Goal: Task Accomplishment & Management: Complete application form

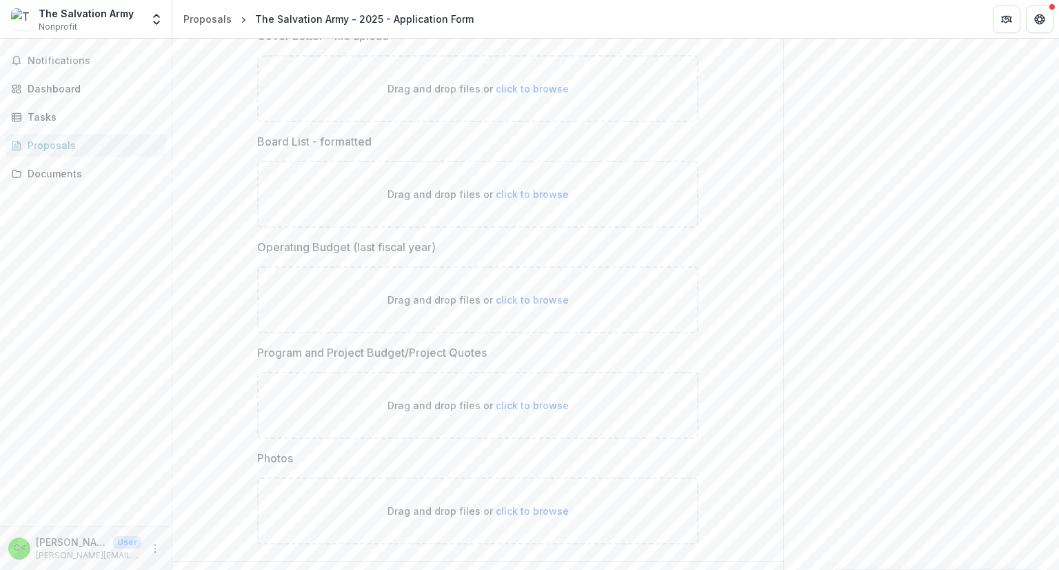
scroll to position [4201, 0]
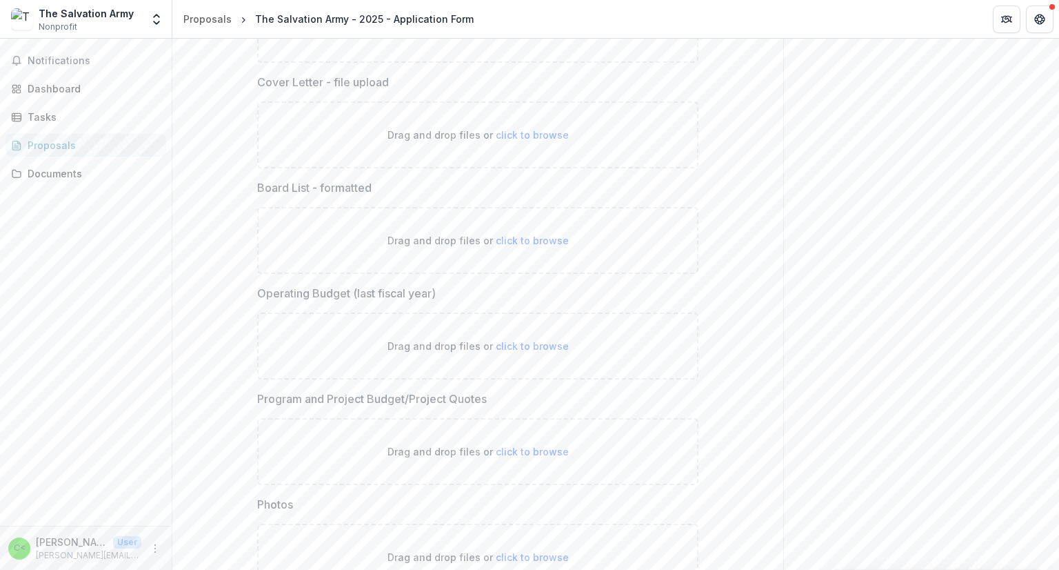
click at [54, 87] on div "Dashboard" at bounding box center [92, 88] width 128 height 14
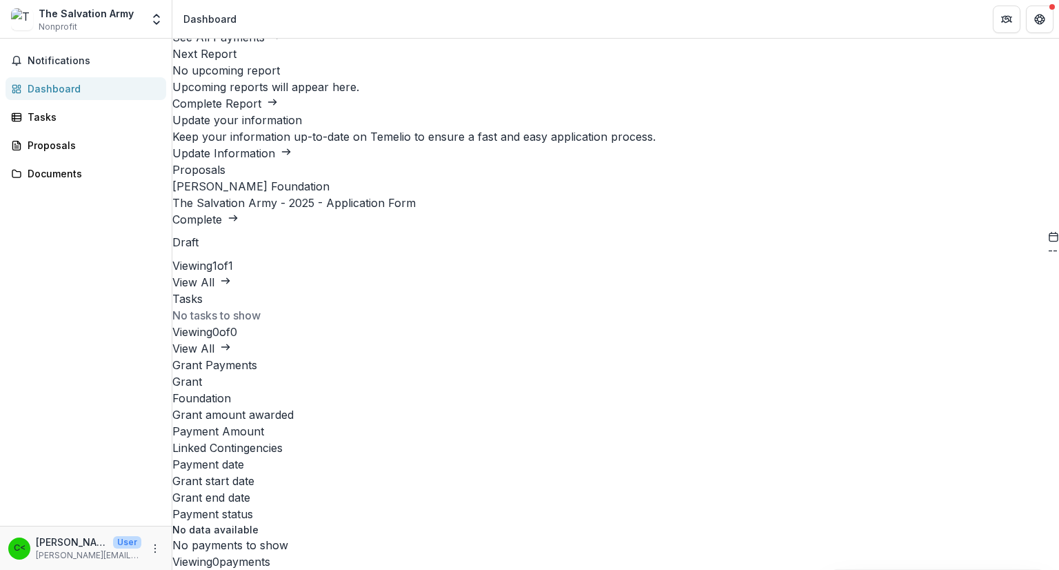
scroll to position [306, 0]
click at [50, 139] on div "Proposals" at bounding box center [92, 145] width 128 height 14
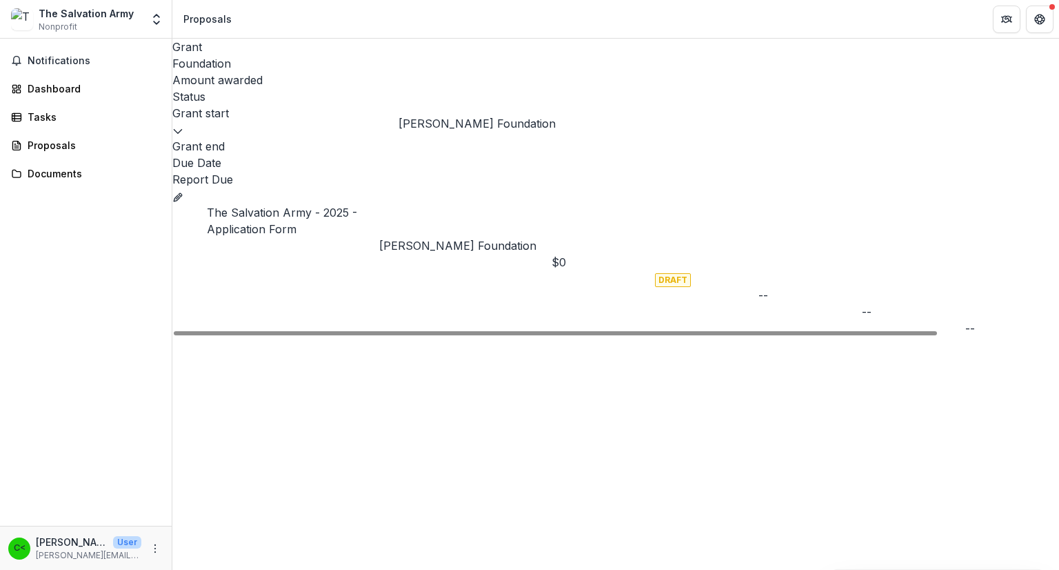
click at [453, 237] on p "[PERSON_NAME] Foundation" at bounding box center [465, 245] width 172 height 17
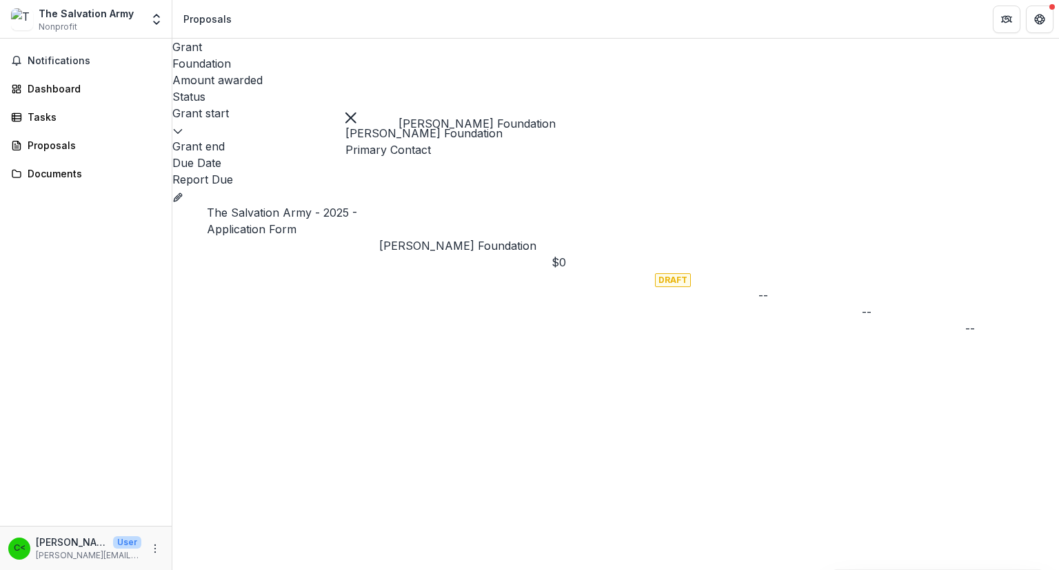
click at [397, 147] on p "Primary Contact" at bounding box center [423, 149] width 157 height 17
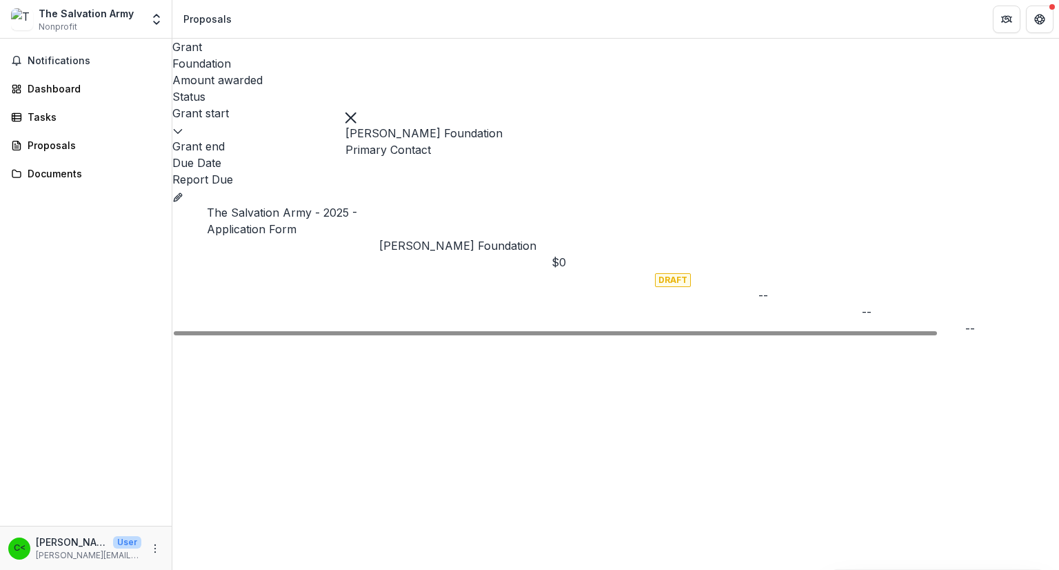
click at [289, 205] on link "The Salvation Army - 2025 - Application Form" at bounding box center [282, 220] width 150 height 30
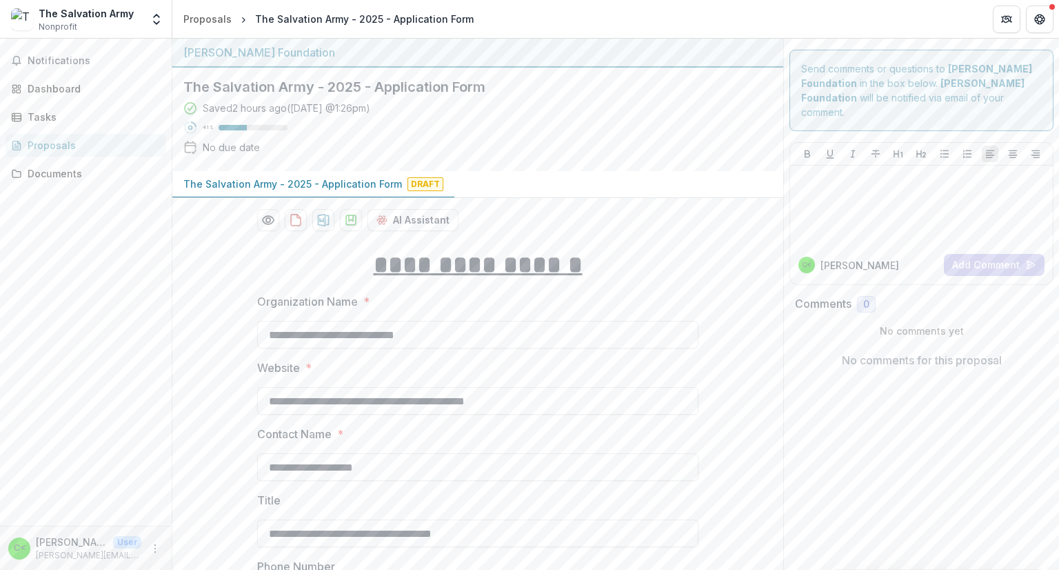
click at [418, 183] on span "Draft" at bounding box center [425, 184] width 36 height 14
click at [46, 114] on div "Tasks" at bounding box center [92, 117] width 128 height 14
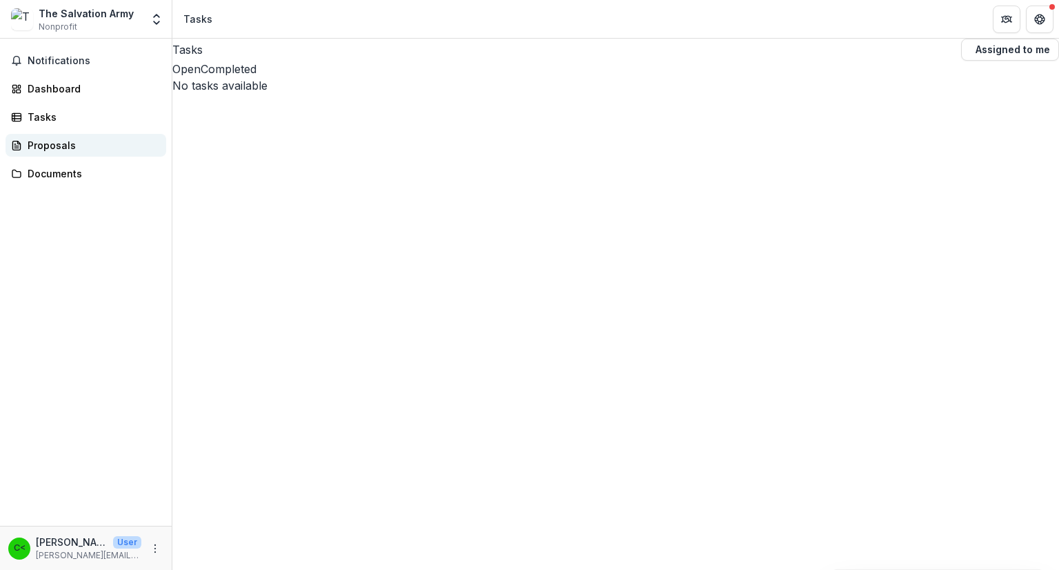
click at [44, 143] on div "Proposals" at bounding box center [92, 145] width 128 height 14
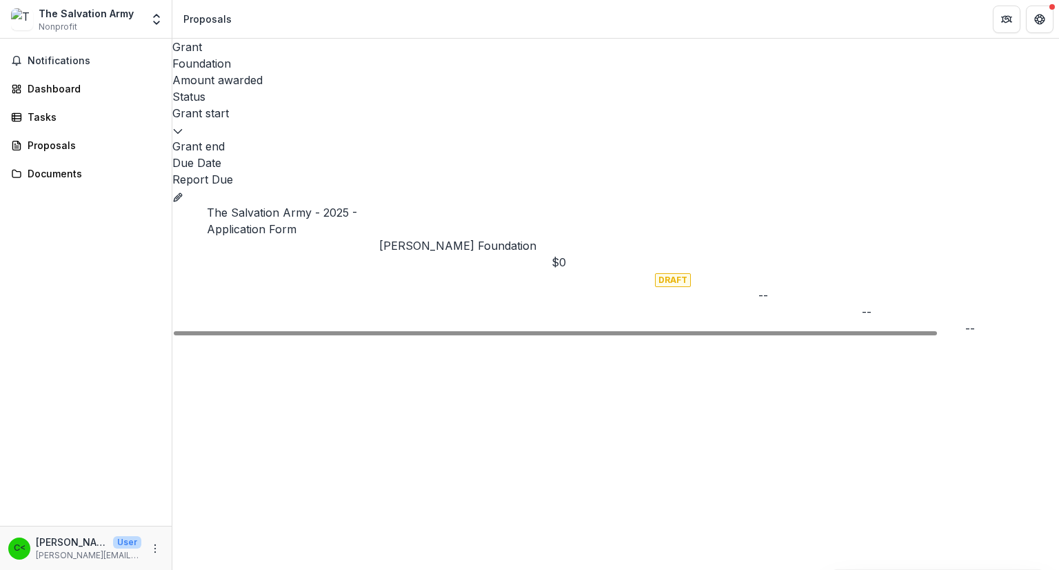
click at [183, 192] on icon "Grant 2f544ae4-1cb4-4d59-b890-1c205df9a543" at bounding box center [177, 197] width 11 height 11
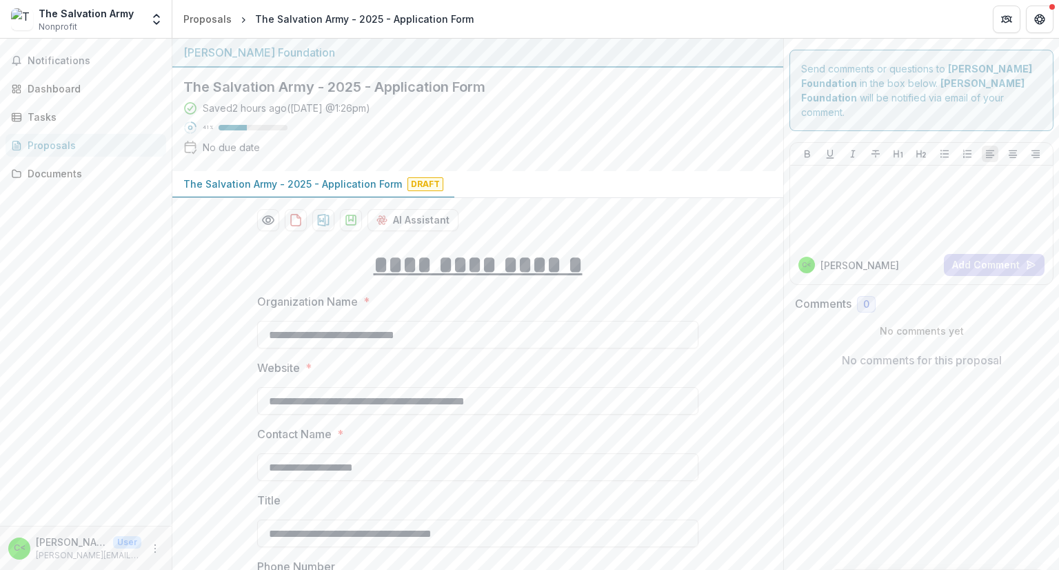
click at [525, 296] on label "Organization Name *" at bounding box center [473, 301] width 433 height 17
click at [525, 321] on input "**********" at bounding box center [477, 335] width 441 height 28
click at [525, 381] on div at bounding box center [477, 384] width 441 height 6
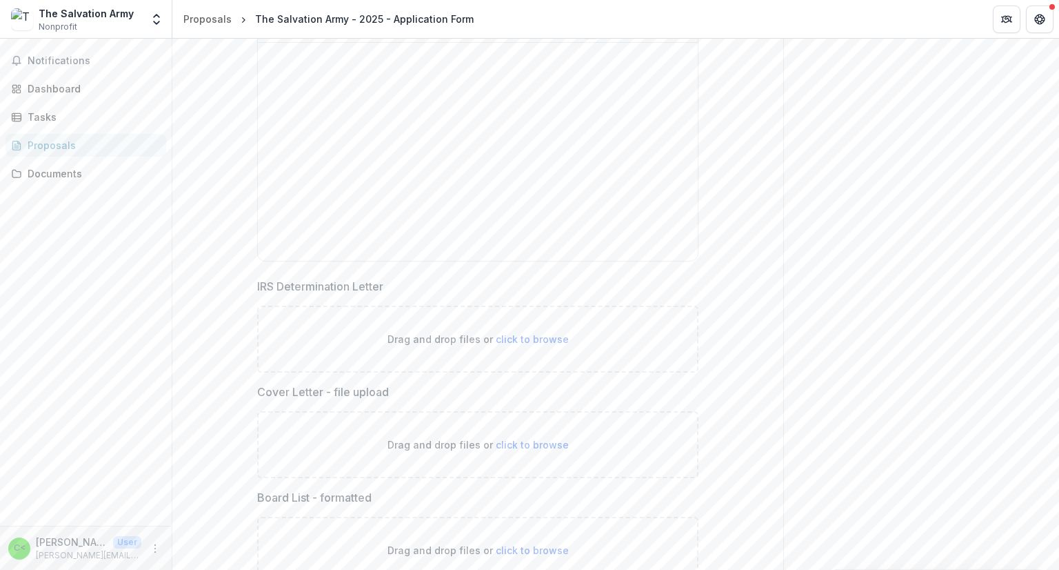
scroll to position [3872, 0]
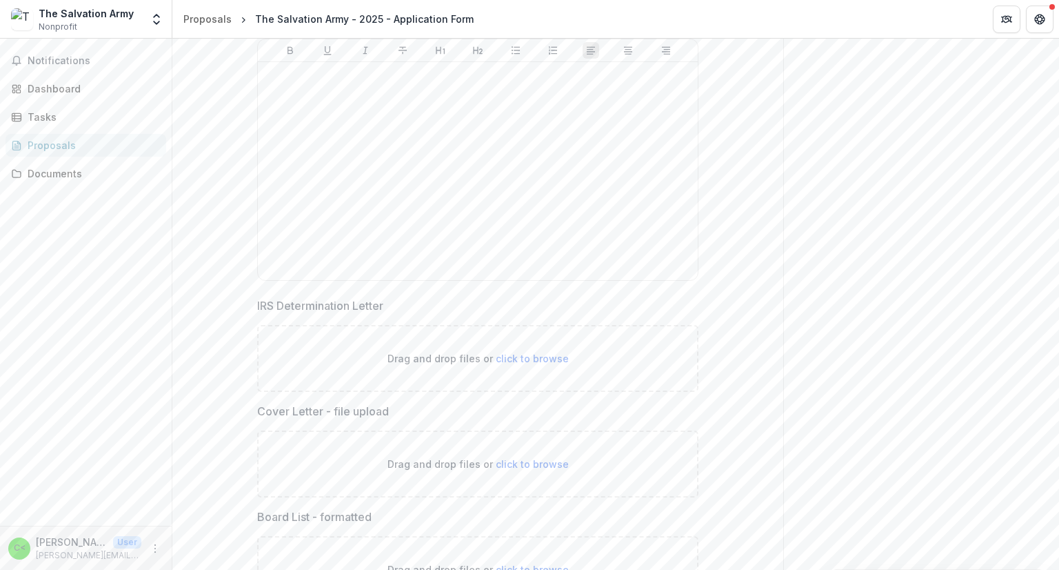
click at [519, 352] on span "click to browse" at bounding box center [532, 358] width 73 height 12
type input "**********"
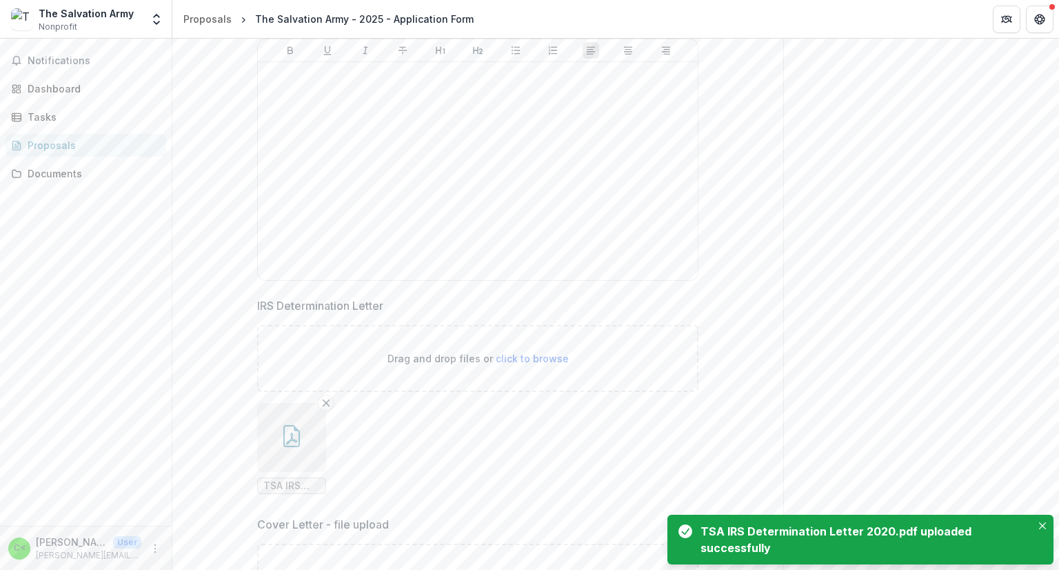
click at [525, 461] on ul "TSA IRS Determination Letter 2020.pdf" at bounding box center [477, 448] width 441 height 91
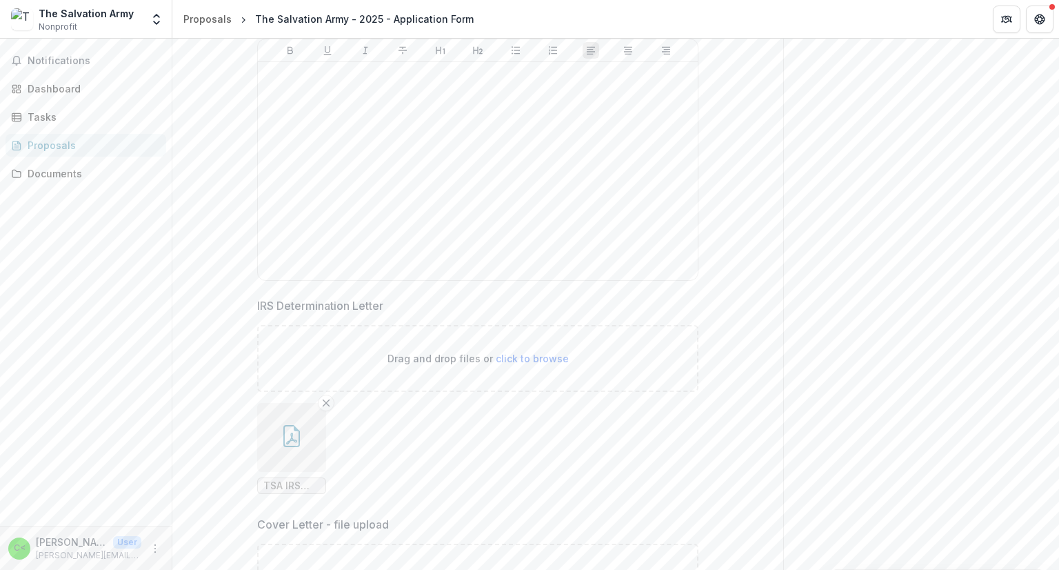
drag, startPoint x: 1051, startPoint y: 101, endPoint x: 1045, endPoint y: 263, distance: 162.8
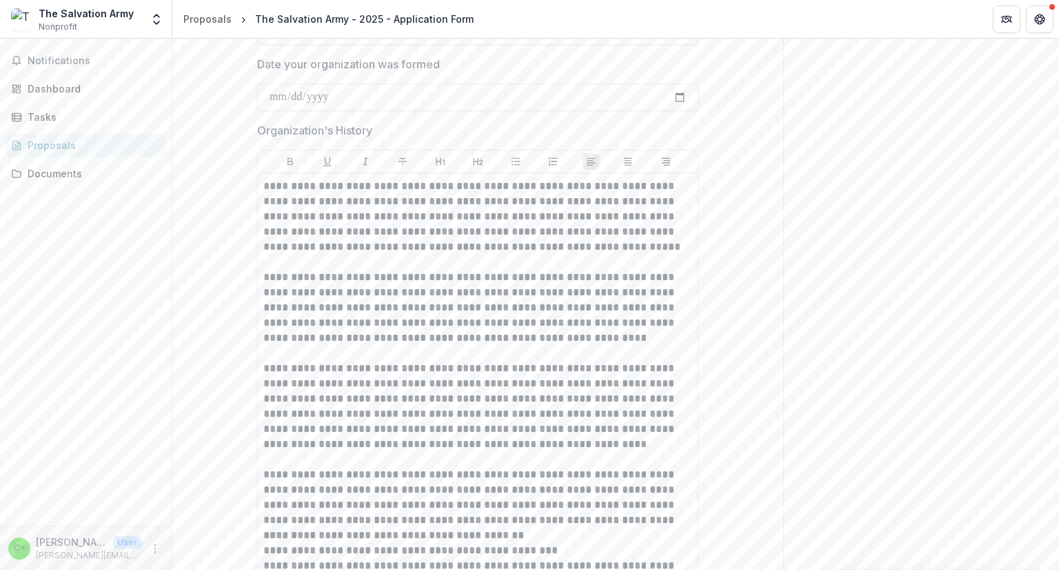
scroll to position [910, 0]
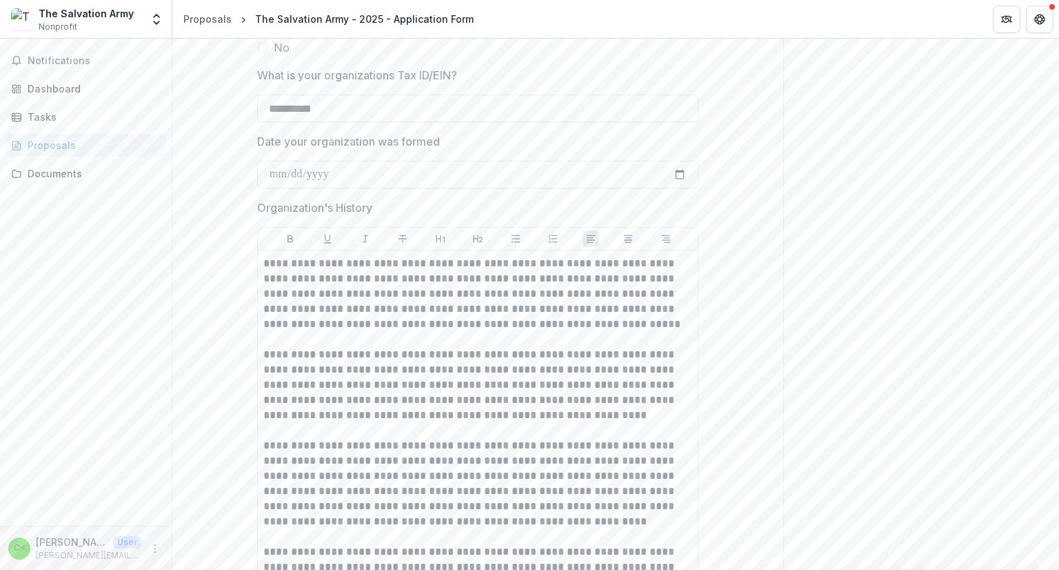
drag, startPoint x: 1051, startPoint y: 169, endPoint x: 1051, endPoint y: 199, distance: 30.3
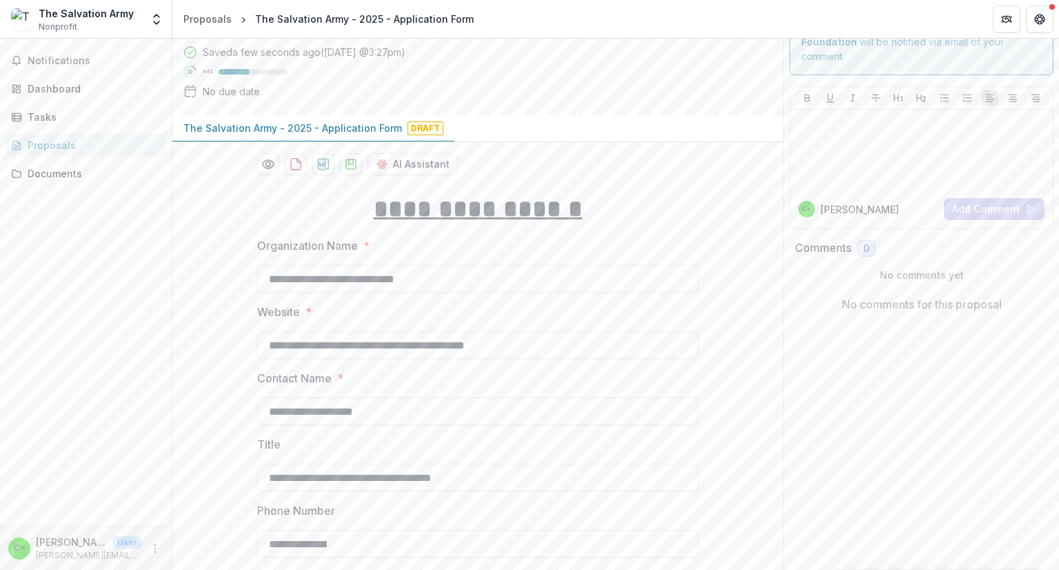
scroll to position [41, 0]
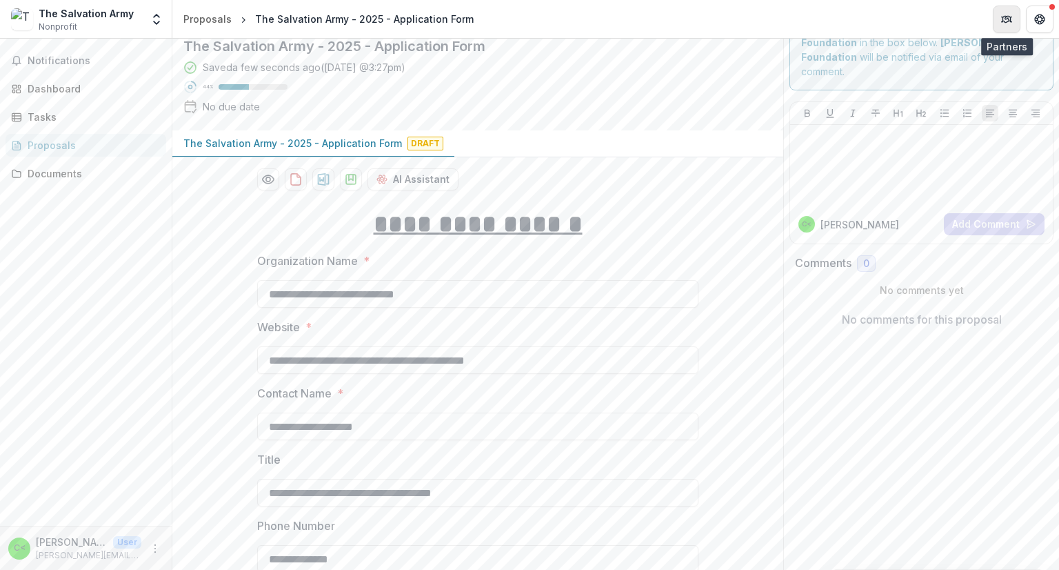
click at [525, 20] on icon "Partners" at bounding box center [1005, 20] width 6 height 4
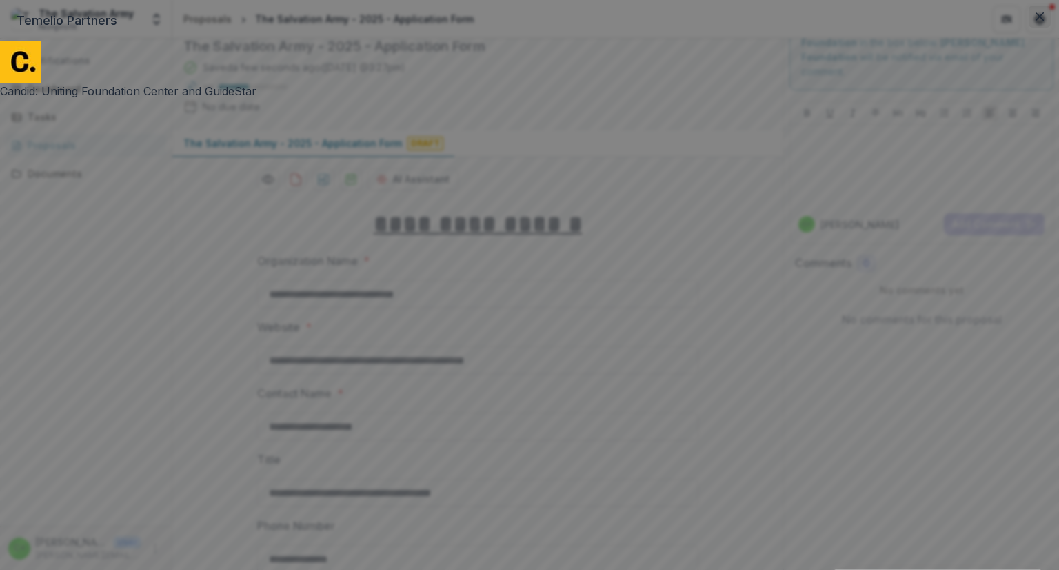
click at [525, 21] on icon "Close" at bounding box center [1040, 16] width 8 height 8
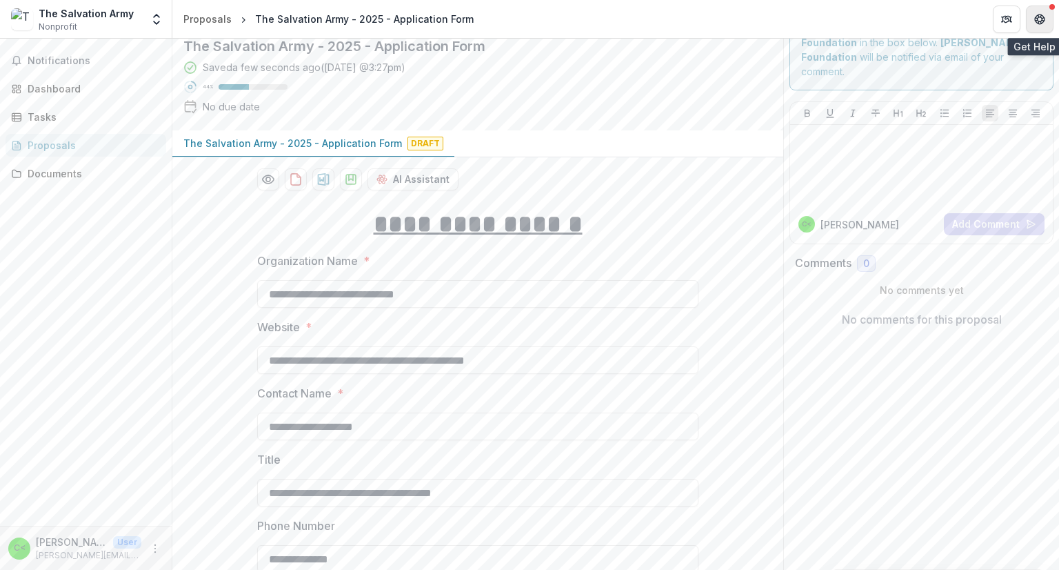
click at [525, 17] on icon "Get Help" at bounding box center [1040, 17] width 1 height 1
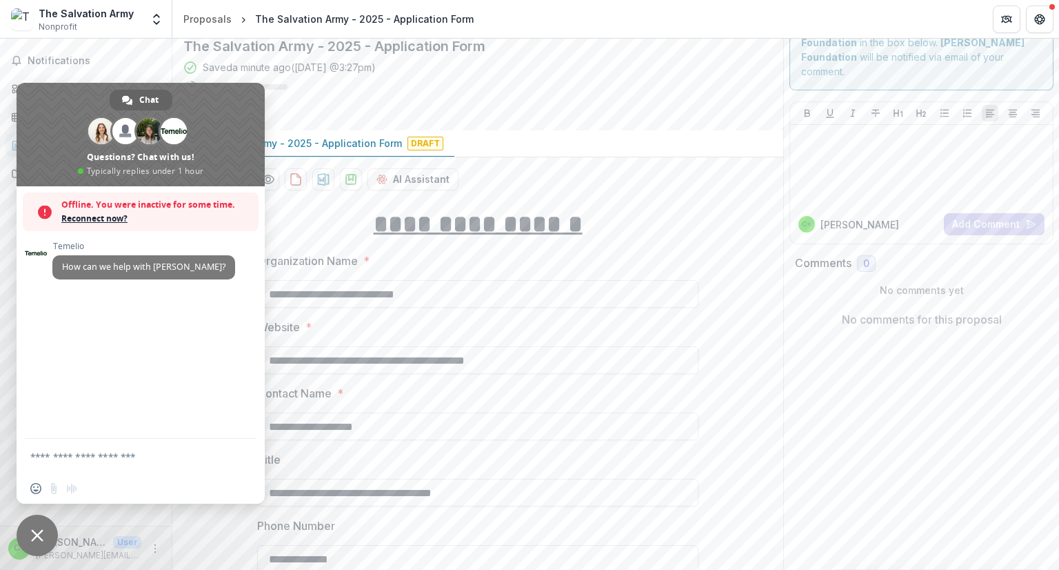
click at [525, 76] on div "Saved a minute ago ( [DATE] @ 3:27pm ) 44 % No due date" at bounding box center [466, 89] width 567 height 59
click at [185, 415] on div "[PERSON_NAME] How can we help with [PERSON_NAME]?" at bounding box center [141, 312] width 248 height 252
click at [525, 79] on div "Saved a minute ago ( [DATE] @ 3:27pm ) 44 % No due date" at bounding box center [466, 89] width 567 height 59
click at [138, 62] on span "Notifications" at bounding box center [94, 61] width 133 height 12
click at [525, 72] on div "Saved a minute ago ( [DATE] @ 3:27pm ) 44 % No due date" at bounding box center [466, 89] width 567 height 59
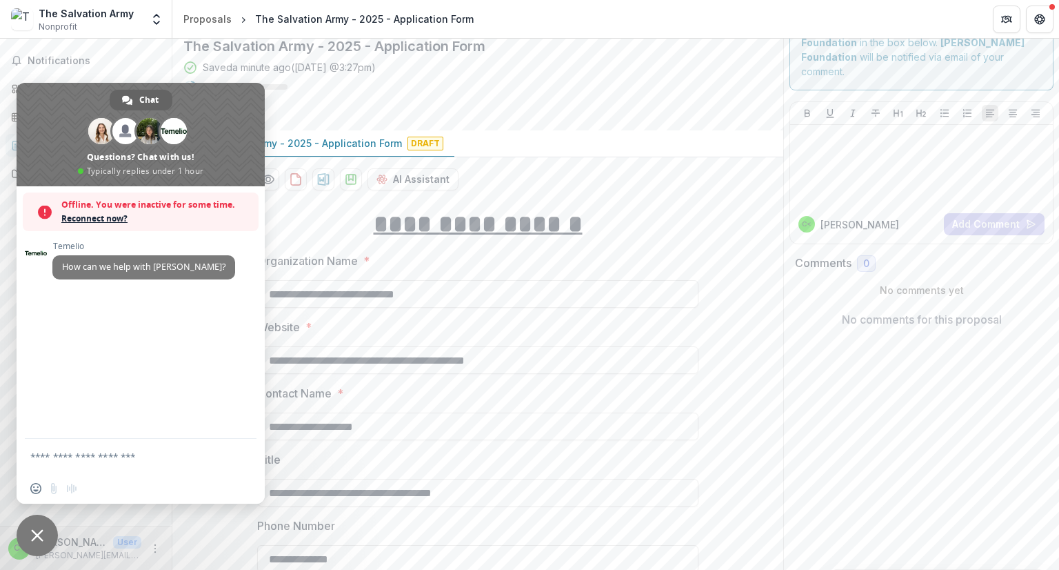
click at [525, 152] on div "The Salvation Army - 2025 - Application Form Draft" at bounding box center [477, 143] width 611 height 27
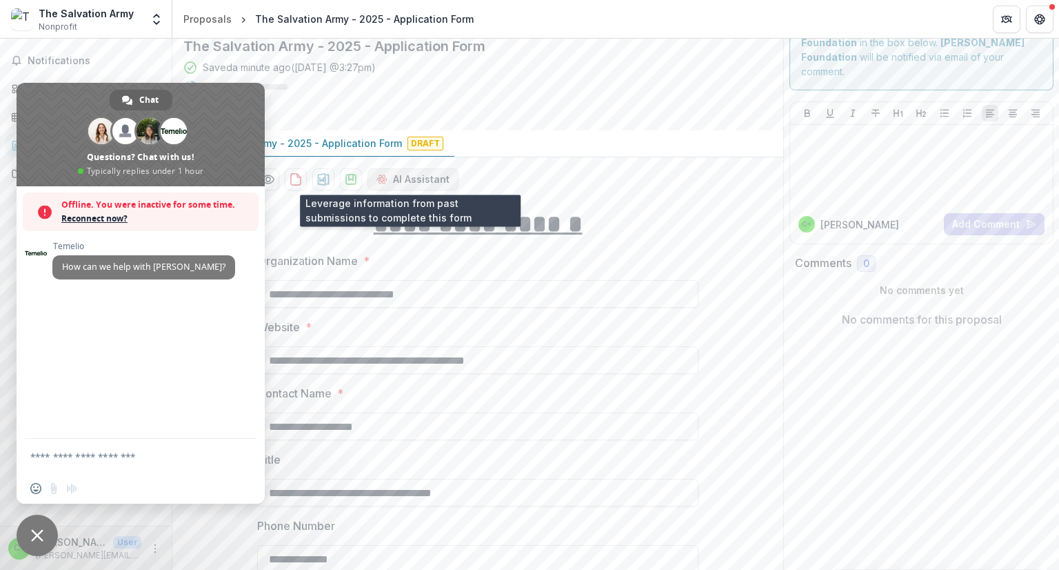
click at [416, 177] on button "AI Assistant" at bounding box center [412, 179] width 91 height 22
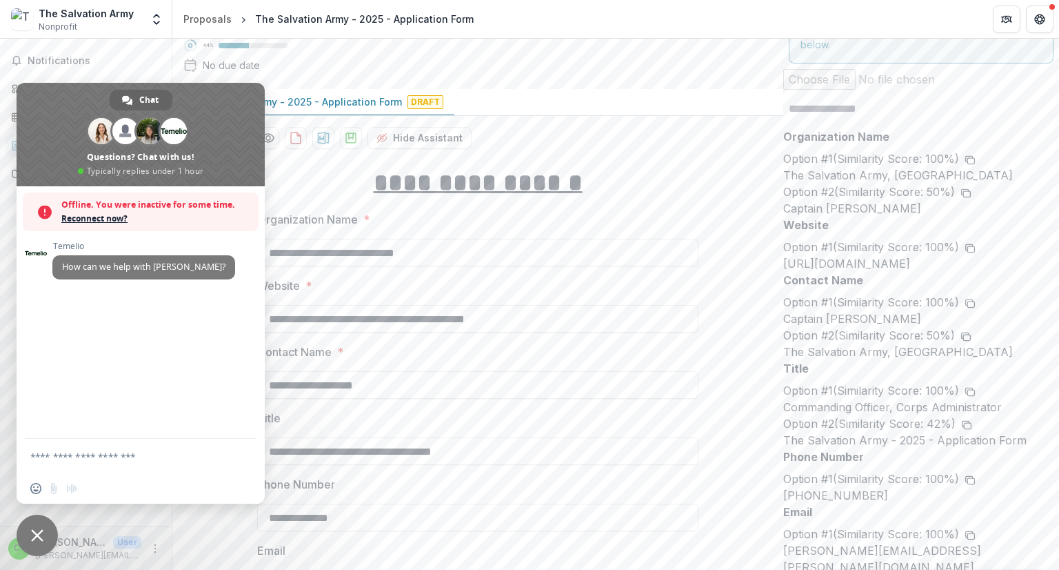
scroll to position [0, 0]
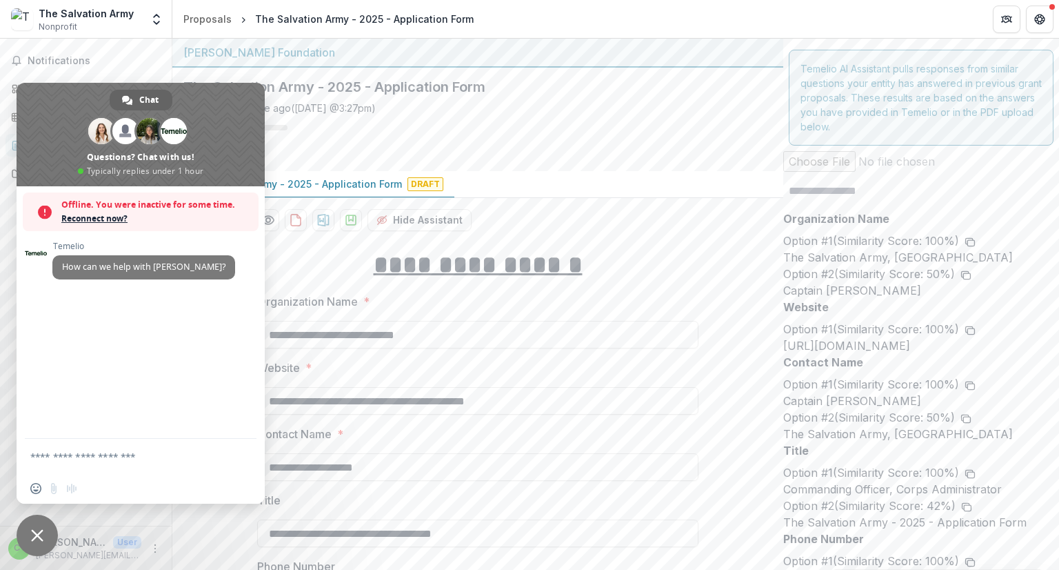
click at [525, 163] on div "The Salvation Army - 2025 - Application Form Saved a minute ago ( [DATE] @ 3:27…" at bounding box center [466, 119] width 589 height 103
click at [57, 112] on span at bounding box center [141, 134] width 248 height 103
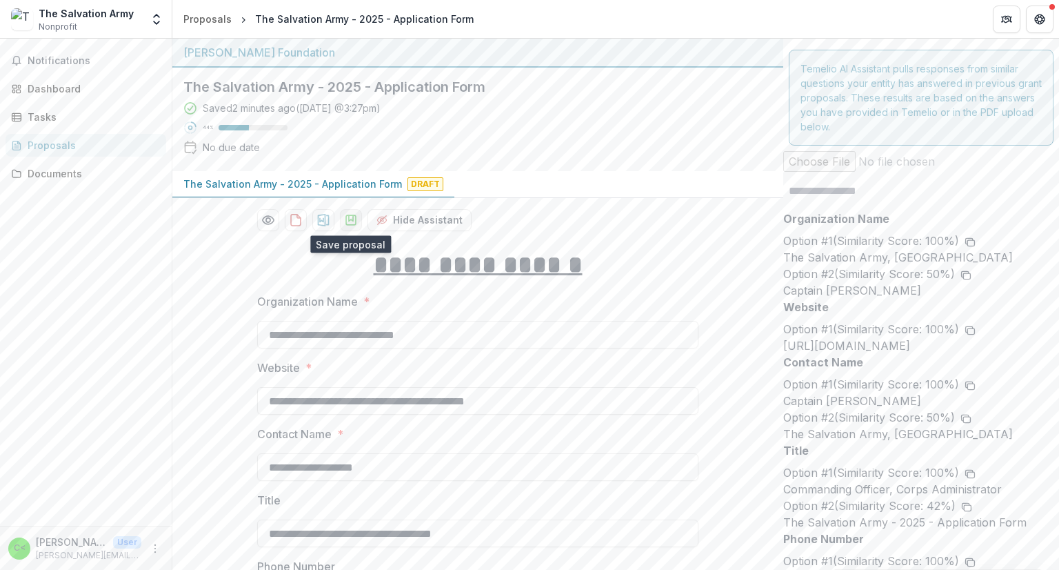
click at [349, 218] on polygon "download-proposal" at bounding box center [351, 218] width 4 height 6
click at [323, 219] on icon "download-proposal" at bounding box center [324, 220] width 12 height 12
click at [348, 220] on icon "download-proposal" at bounding box center [351, 220] width 14 height 14
click at [59, 90] on div "Dashboard" at bounding box center [92, 88] width 128 height 14
